Goal: Feedback & Contribution: Leave review/rating

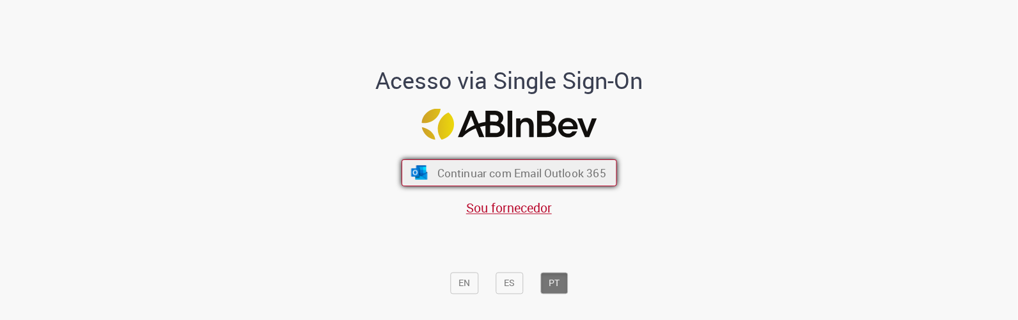
click at [508, 166] on span "Continuar com Email Outlook 365" at bounding box center [521, 173] width 169 height 15
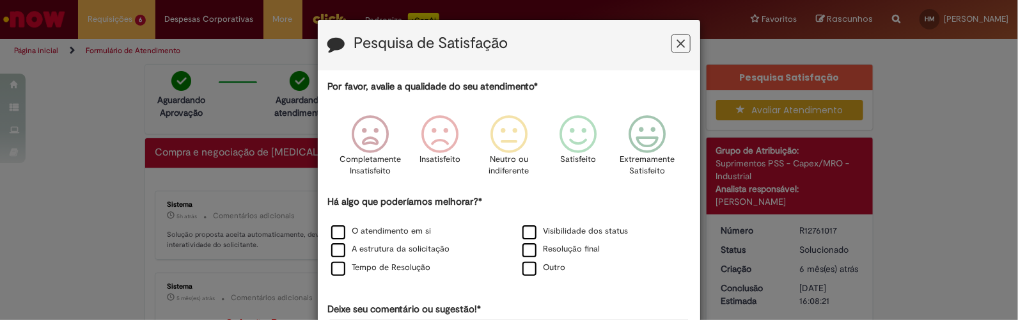
click at [956, 170] on div "Pesquisa de Satisfação Por favor, avalie a qualidade do seu atendimento* Comple…" at bounding box center [509, 160] width 1018 height 320
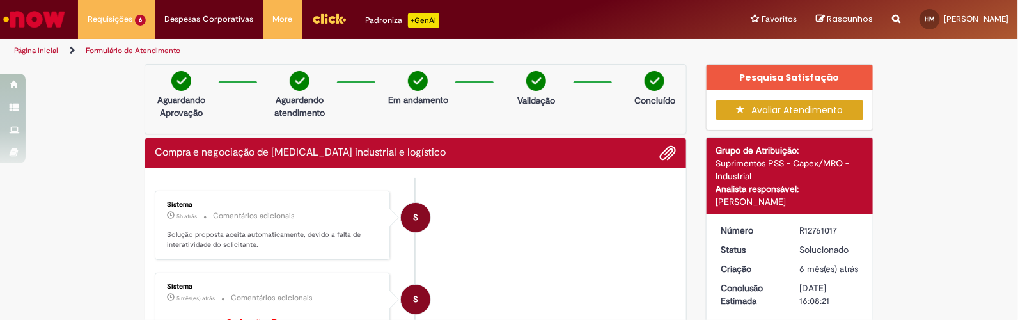
click at [803, 110] on button "Avaliar Atendimento" at bounding box center [791, 110] width 148 height 20
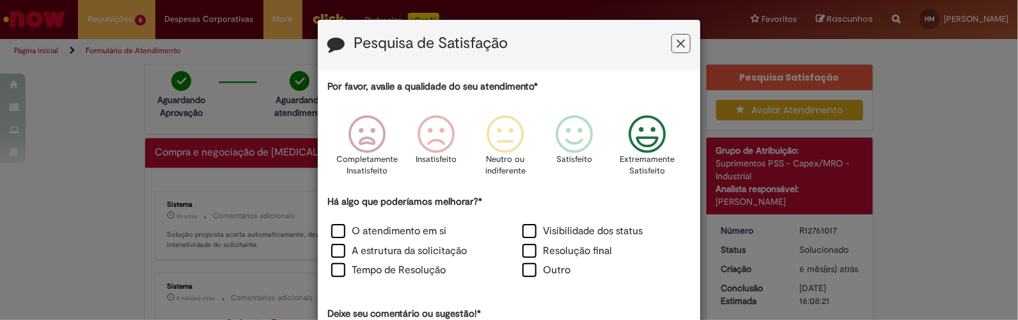
click at [649, 132] on icon "Feedback" at bounding box center [648, 134] width 48 height 38
click at [372, 219] on div "Há algo que poderíamos melhorar?* O atendimento em si Visibilidade dos status A…" at bounding box center [509, 238] width 363 height 86
click at [371, 228] on label "O atendimento em si" at bounding box center [388, 231] width 115 height 15
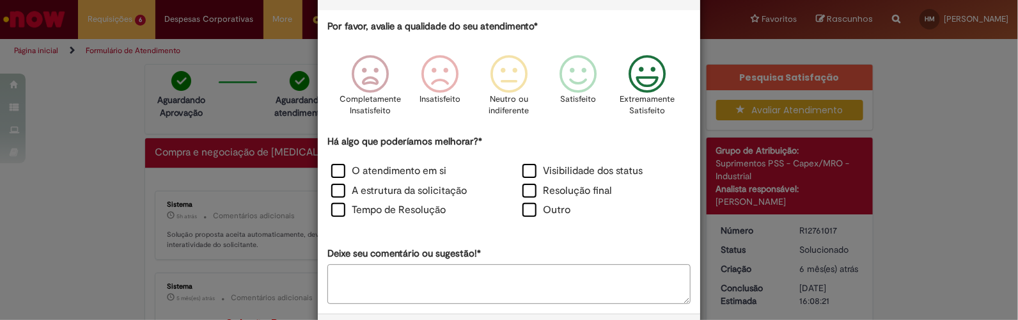
scroll to position [114, 0]
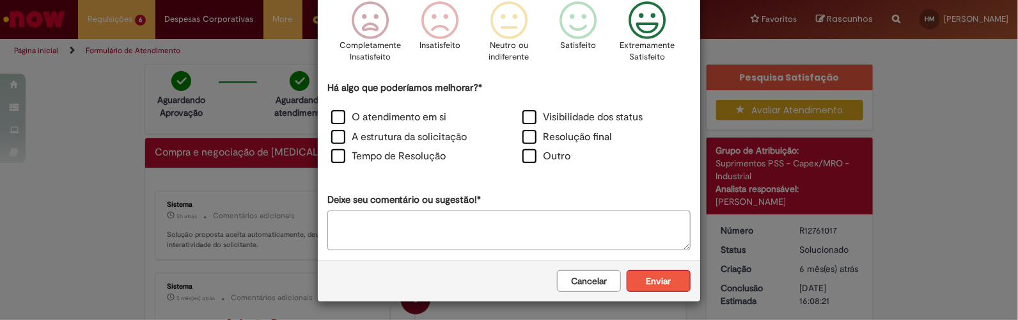
click at [640, 283] on button "Enviar" at bounding box center [659, 281] width 64 height 22
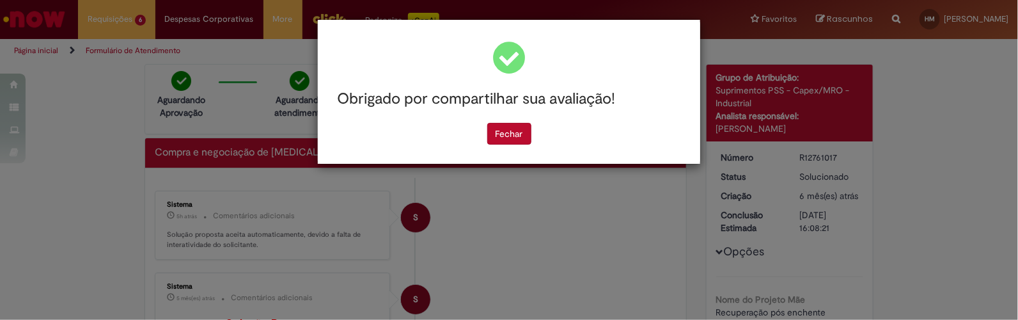
click at [539, 131] on div "Fechar" at bounding box center [509, 134] width 363 height 22
click at [517, 133] on button "Fechar" at bounding box center [509, 134] width 44 height 22
